Goal: Navigation & Orientation: Go to known website

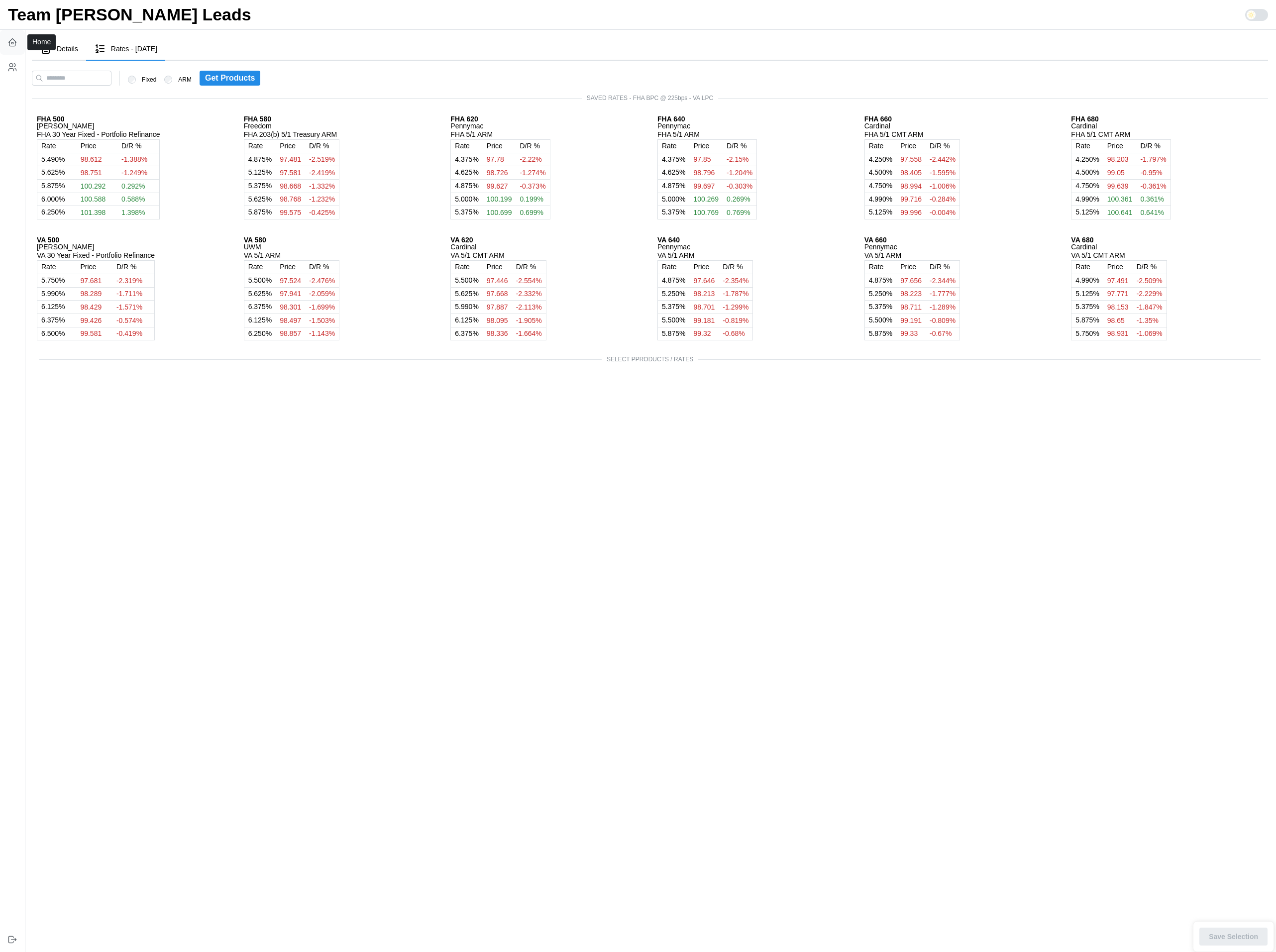
click at [10, 44] on icon "button" at bounding box center [13, 42] width 10 height 10
